Goal: Entertainment & Leisure: Consume media (video, audio)

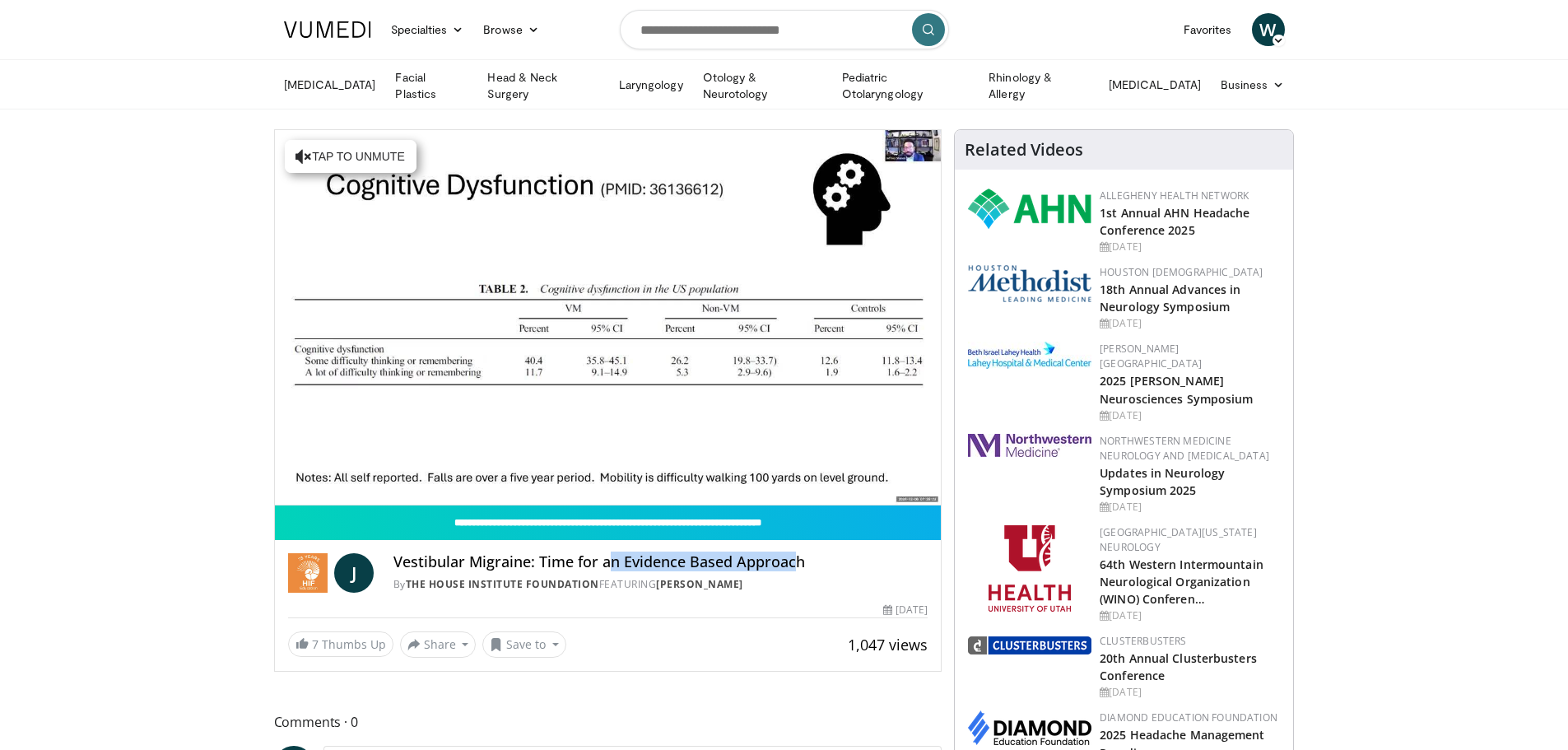
drag, startPoint x: 797, startPoint y: 556, endPoint x: 610, endPoint y: 559, distance: 187.0
click at [610, 559] on h4 "Vestibular Migraine: Time for an Evidence Based Approach" at bounding box center [660, 562] width 535 height 18
click at [809, 568] on h4 "Vestibular Migraine: Time for an Evidence Based Approach" at bounding box center [660, 562] width 535 height 18
drag, startPoint x: 817, startPoint y: 558, endPoint x: 391, endPoint y: 567, distance: 426.1
click at [391, 567] on div "J Vestibular Migraine: Time for an Evidence Based Approach By The House Institu…" at bounding box center [608, 573] width 641 height 39
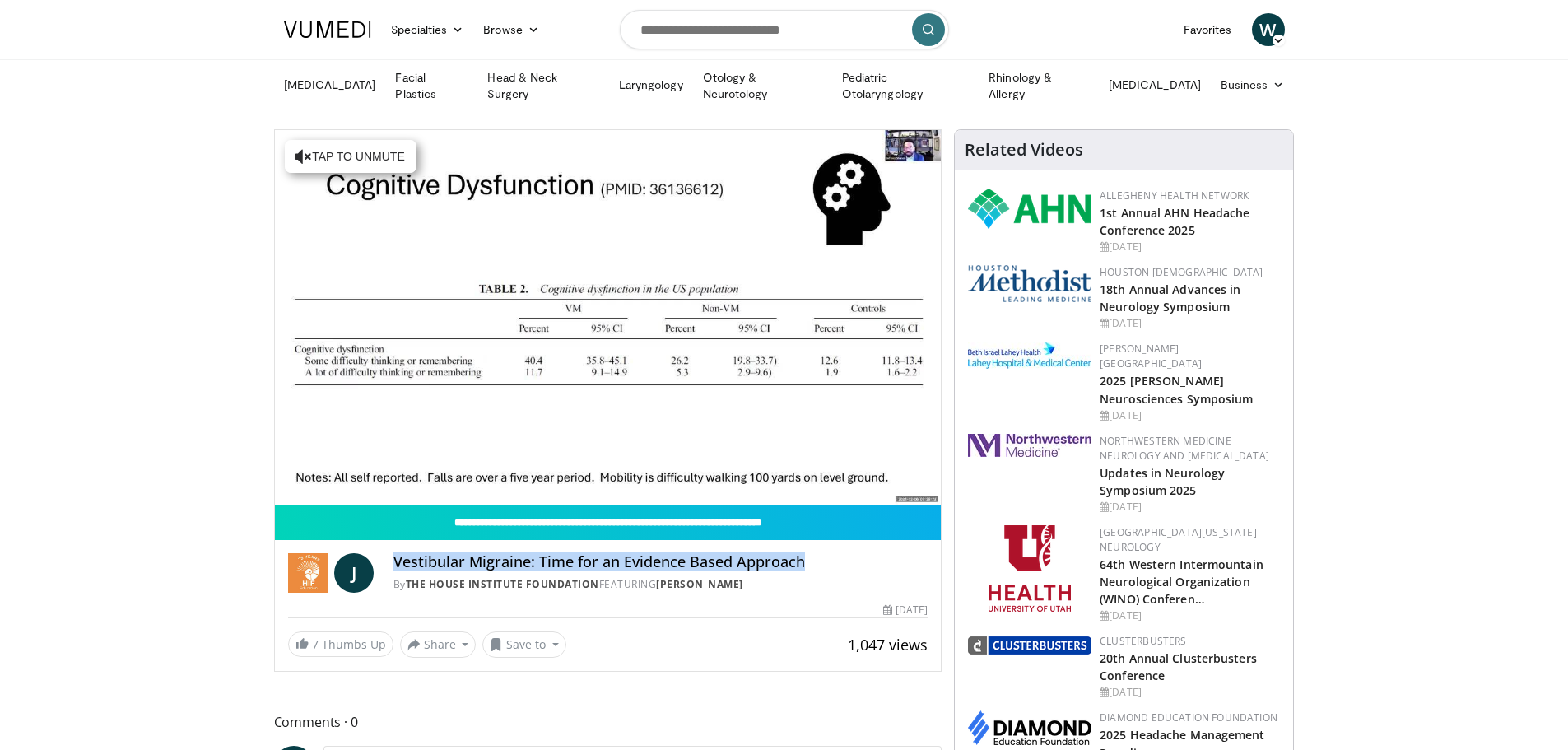
copy h4 "Vestibular Migraine: Time for an Evidence Based Approach"
